Goal: Transaction & Acquisition: Purchase product/service

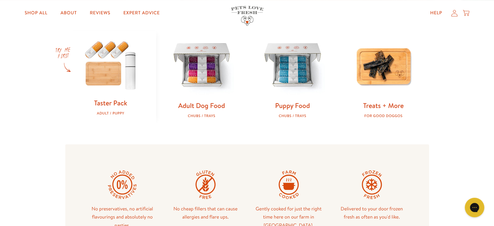
scroll to position [206, 0]
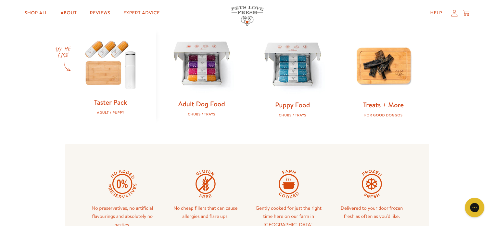
click at [199, 102] on link "Adult Dog Food" at bounding box center [201, 103] width 47 height 9
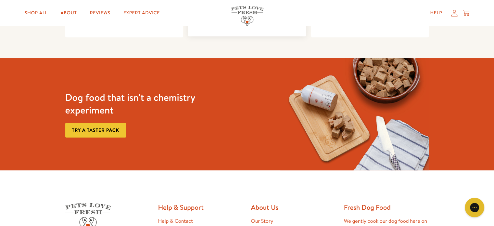
scroll to position [214, 0]
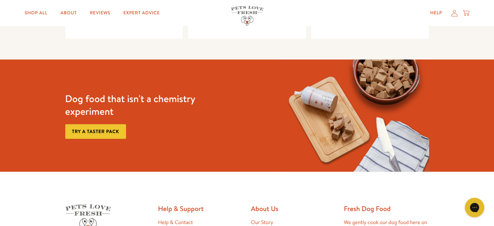
click at [90, 132] on link "Try a taster pack" at bounding box center [95, 131] width 61 height 15
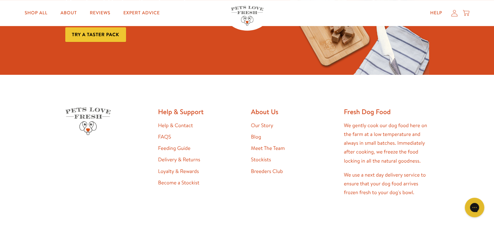
scroll to position [313, 0]
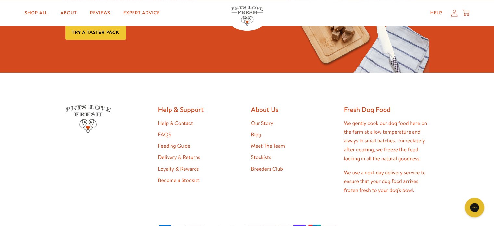
click at [165, 145] on link "Feeding Guide" at bounding box center [174, 145] width 32 height 7
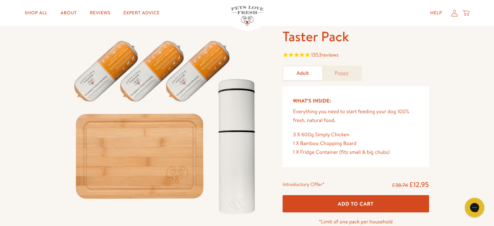
scroll to position [32, 0]
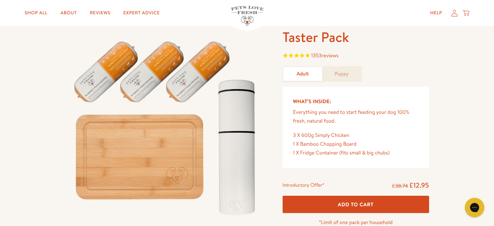
click at [317, 56] on span "1353 reviews" at bounding box center [324, 55] width 27 height 7
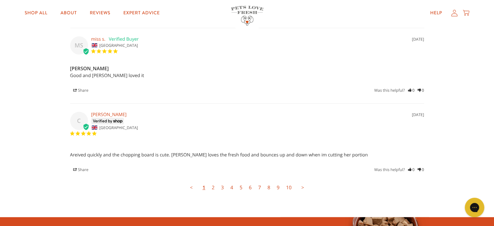
scroll to position [1815, 0]
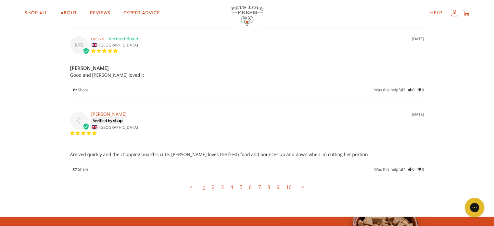
click at [213, 185] on link "2" at bounding box center [212, 187] width 9 height 13
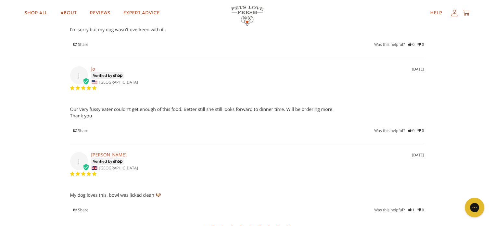
scroll to position [1784, 0]
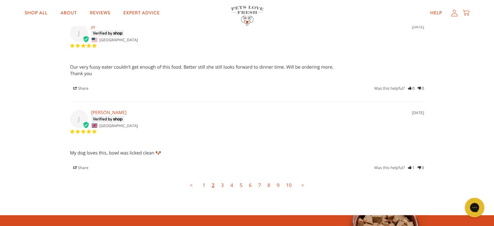
click at [222, 184] on link "3" at bounding box center [222, 185] width 9 height 13
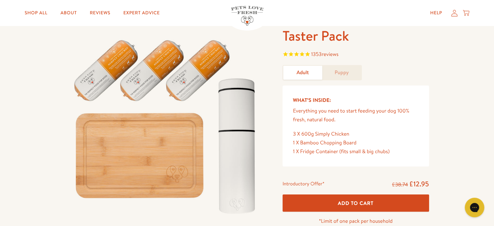
scroll to position [0, 0]
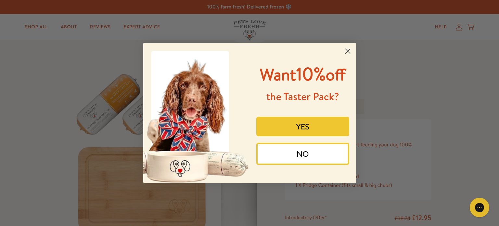
click at [348, 49] on circle "Close dialog" at bounding box center [347, 51] width 11 height 11
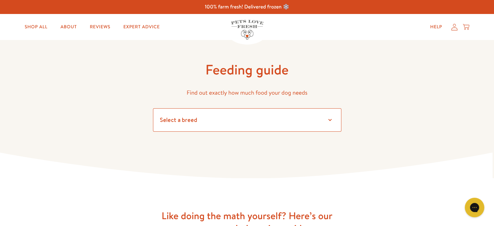
click at [329, 119] on select "Select a breed Affenpinscher Afghan hound Airedale terrier Akita Alaskan Malamu…" at bounding box center [247, 119] width 188 height 23
select select "7"
click at [153, 108] on select "Select a breed Affenpinscher Afghan hound Airedale terrier Akita Alaskan Malamu…" at bounding box center [247, 119] width 188 height 23
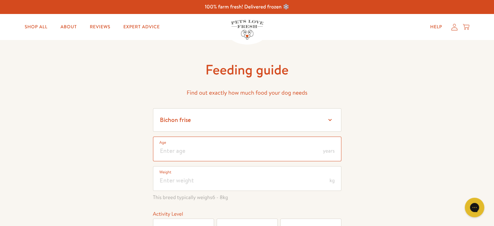
click at [196, 147] on input "number" at bounding box center [247, 148] width 188 height 25
type input "3"
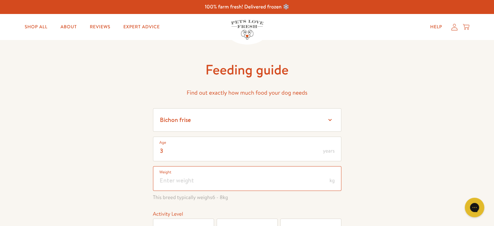
click at [195, 182] on input "number" at bounding box center [247, 178] width 188 height 25
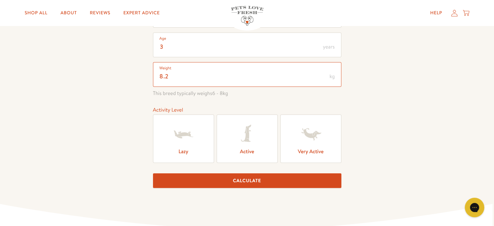
scroll to position [105, 0]
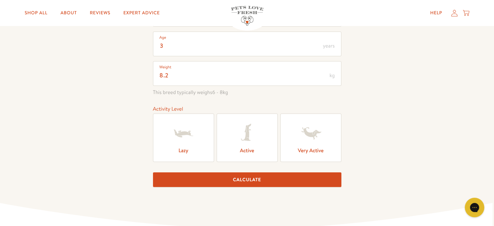
click at [247, 149] on label "Active" at bounding box center [247, 137] width 61 height 48
click at [0, 0] on input "Active" at bounding box center [0, 0] width 0 height 0
click at [247, 176] on button "Calculate" at bounding box center [247, 179] width 188 height 15
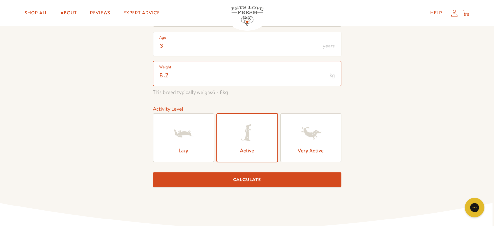
type input "8"
type input "9"
click at [249, 177] on button "Calculate" at bounding box center [247, 179] width 188 height 15
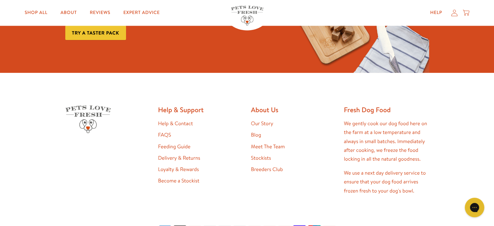
scroll to position [949, 0]
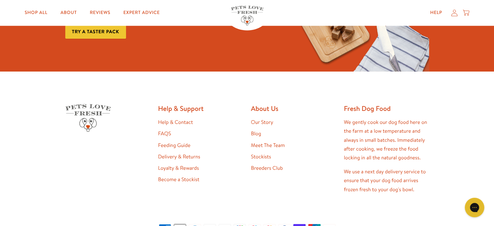
click at [261, 155] on link "Stockists" at bounding box center [261, 156] width 20 height 7
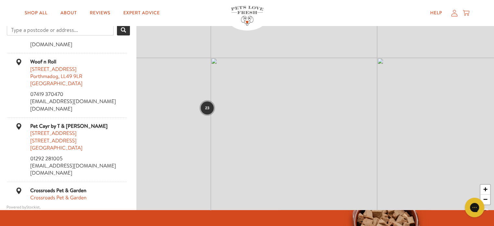
scroll to position [1216, 0]
click at [69, 13] on link "About" at bounding box center [68, 12] width 27 height 13
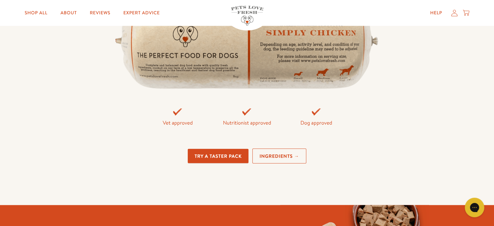
scroll to position [1407, 0]
click at [216, 153] on link "Try a taster pack" at bounding box center [218, 155] width 61 height 15
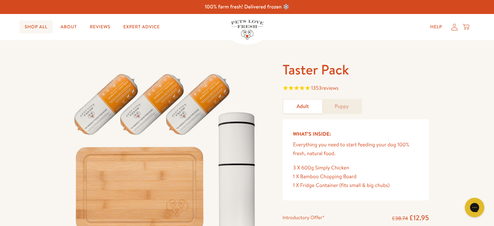
click at [33, 27] on link "Shop All" at bounding box center [35, 26] width 33 height 13
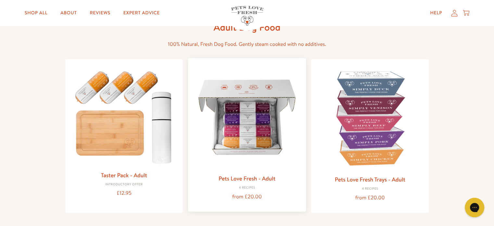
scroll to position [44, 0]
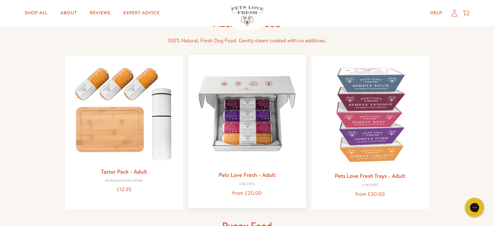
click at [242, 135] on img at bounding box center [246, 113] width 107 height 107
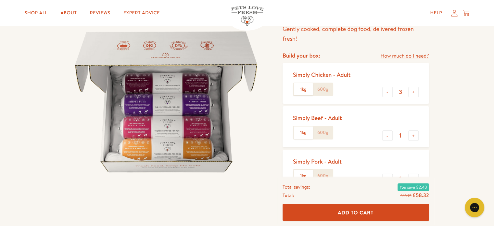
scroll to position [53, 0]
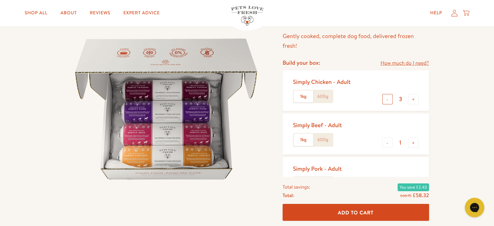
click at [387, 98] on button "-" at bounding box center [387, 99] width 10 height 10
type input "1"
click at [387, 143] on button "-" at bounding box center [387, 142] width 10 height 10
type input "0"
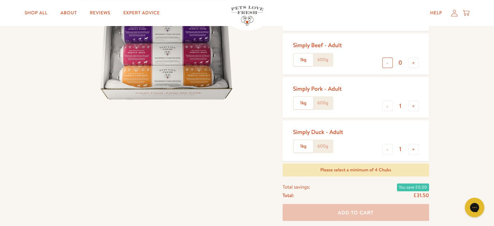
scroll to position [134, 0]
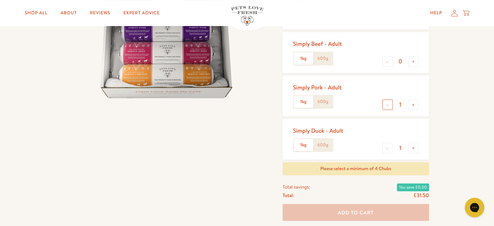
click at [386, 105] on button "-" at bounding box center [387, 104] width 10 height 10
type input "0"
click at [386, 147] on button "-" at bounding box center [387, 148] width 10 height 10
type input "0"
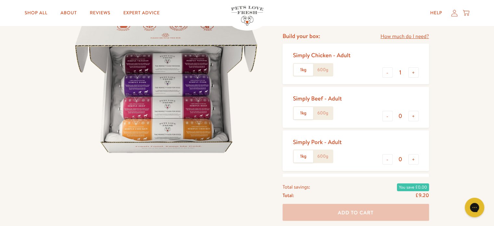
scroll to position [79, 0]
click at [322, 69] on label "600g" at bounding box center [322, 70] width 19 height 12
click at [0, 0] on input "600g" at bounding box center [0, 0] width 0 height 0
click at [302, 69] on label "1kg" at bounding box center [303, 70] width 19 height 12
click at [0, 0] on input "1kg" at bounding box center [0, 0] width 0 height 0
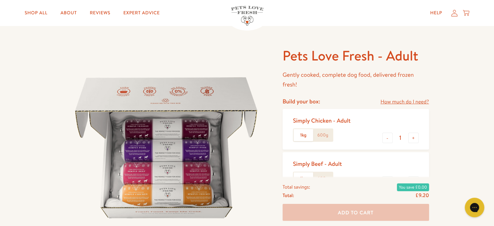
scroll to position [0, 0]
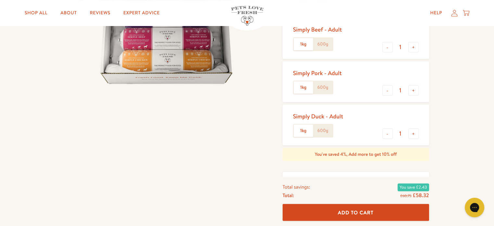
scroll to position [108, 0]
